Goal: Transaction & Acquisition: Purchase product/service

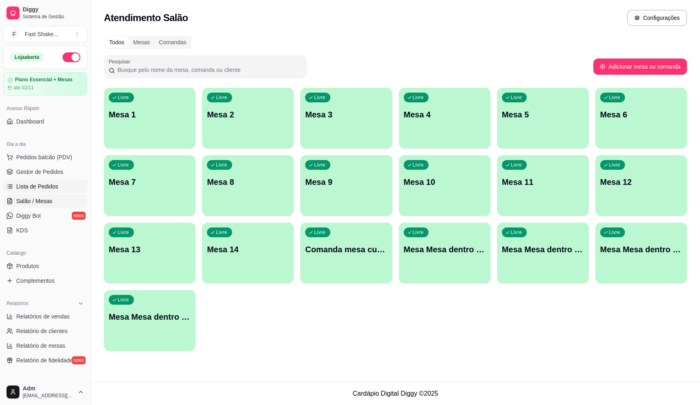
click at [48, 181] on link "Lista de Pedidos" at bounding box center [45, 186] width 84 height 13
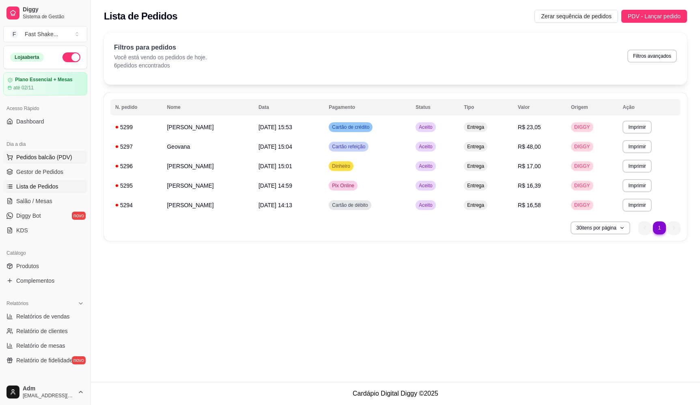
click at [55, 160] on span "Pedidos balcão (PDV)" at bounding box center [44, 157] width 56 height 8
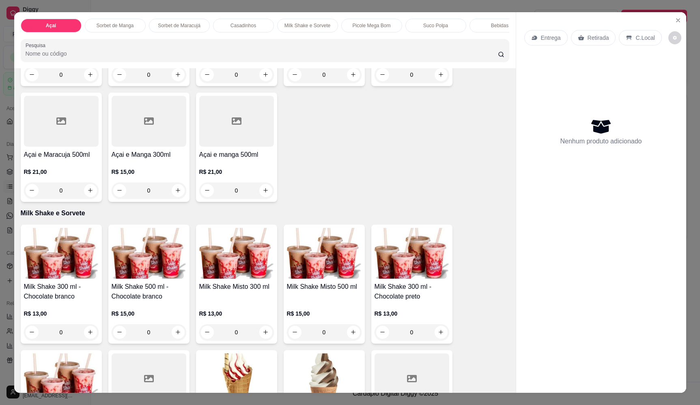
scroll to position [853, 0]
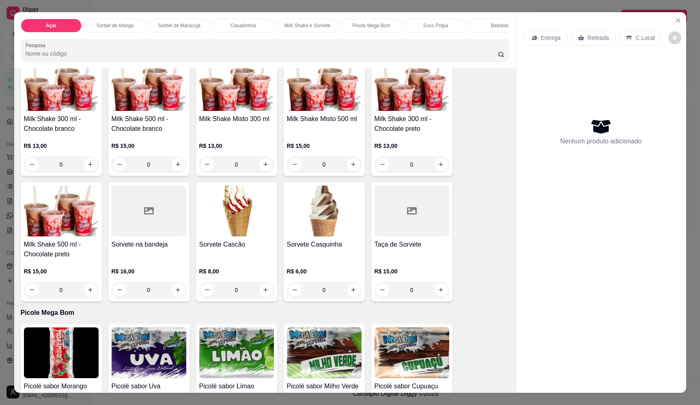
click at [263, 168] on div "0" at bounding box center [236, 164] width 75 height 16
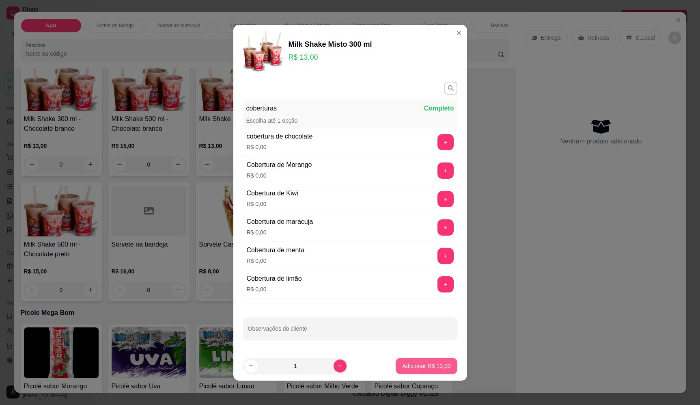
click at [409, 366] on p "Adicionar R$ 13,00" at bounding box center [426, 366] width 48 height 8
type input "1"
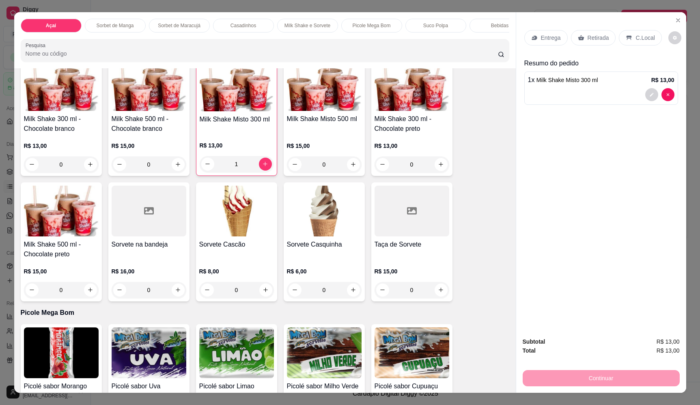
click at [544, 34] on p "Entrega" at bounding box center [551, 38] width 20 height 8
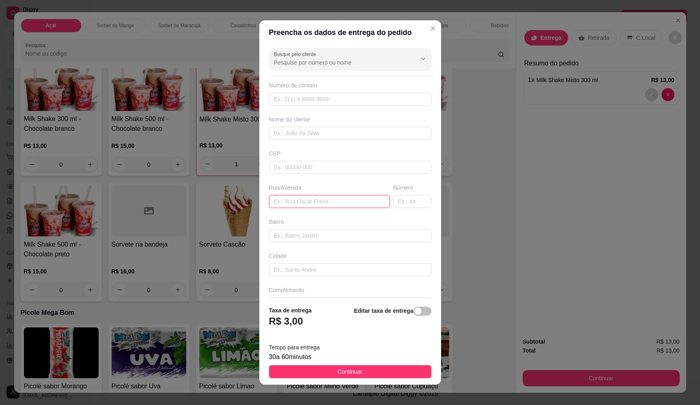
click at [311, 202] on input "text" at bounding box center [329, 201] width 121 height 13
type input "martinelo"
click at [356, 364] on footer "Taxa de entrega R$ 3,00 Editar taxa de entrega Tempo para entrega 30 a 60 minut…" at bounding box center [350, 341] width 182 height 85
drag, startPoint x: 351, startPoint y: 370, endPoint x: 433, endPoint y: 359, distance: 82.7
click at [351, 371] on span "Continuar" at bounding box center [350, 371] width 25 height 9
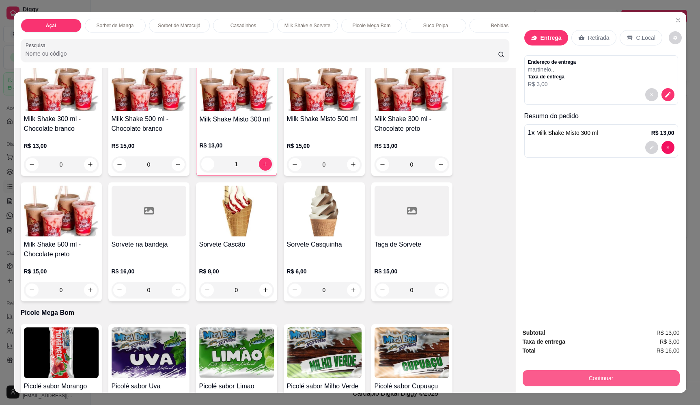
click at [576, 373] on button "Continuar" at bounding box center [601, 378] width 157 height 16
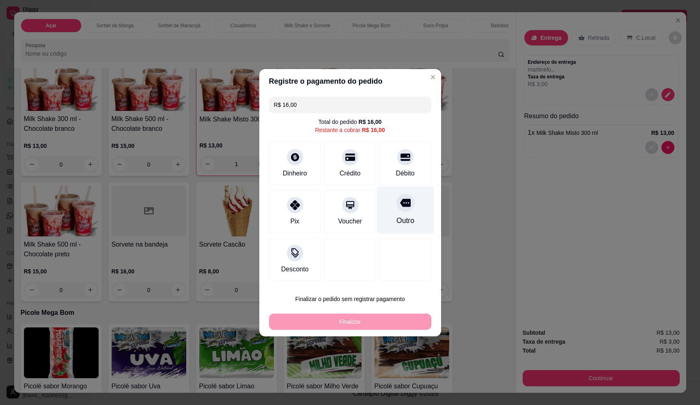
click at [397, 209] on div at bounding box center [406, 203] width 18 height 18
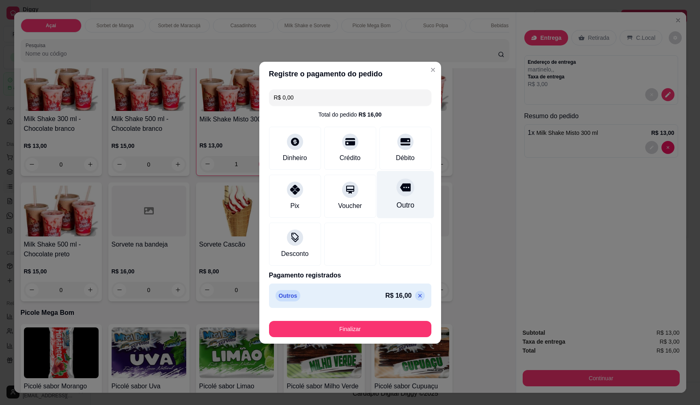
type input "R$ 0,00"
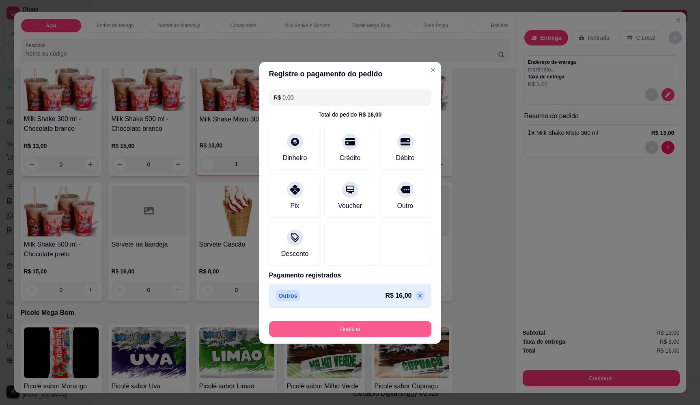
click at [376, 332] on button "Finalizar" at bounding box center [350, 329] width 162 height 16
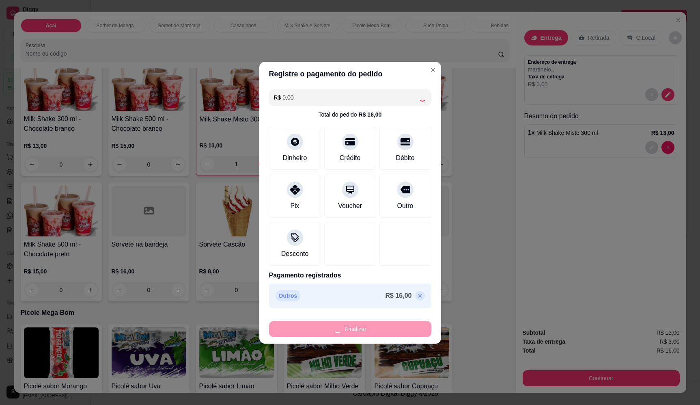
type input "0"
type input "-R$ 16,00"
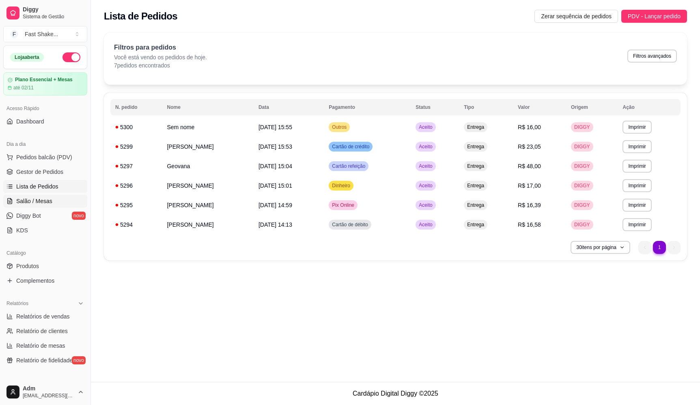
click at [39, 199] on span "Salão / Mesas" at bounding box center [34, 201] width 36 height 8
